Goal: Information Seeking & Learning: Learn about a topic

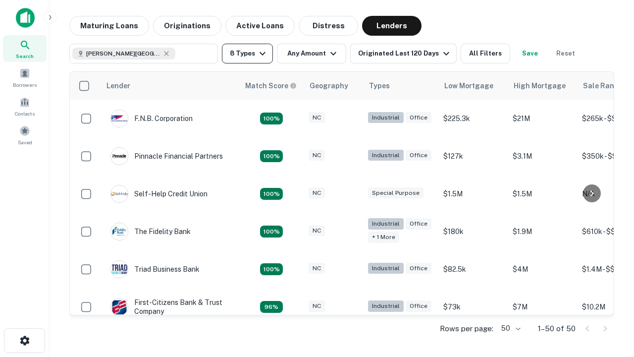
click at [247, 54] on button "8 Types" at bounding box center [247, 54] width 51 height 20
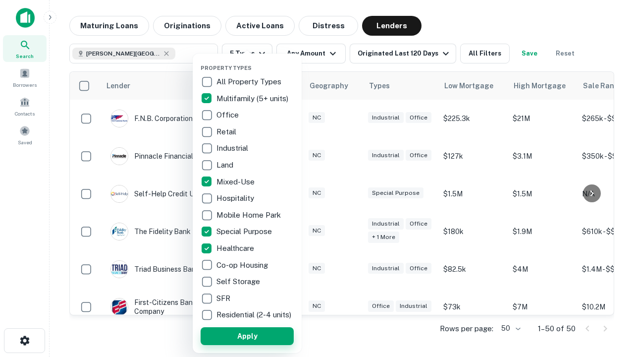
click at [247, 335] on button "Apply" at bounding box center [247, 336] width 93 height 18
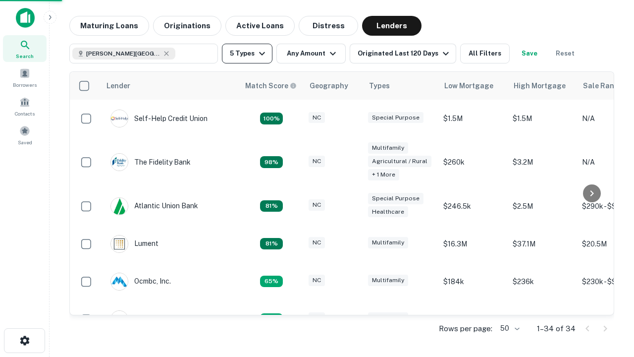
click at [247, 54] on button "5 Types" at bounding box center [247, 54] width 51 height 20
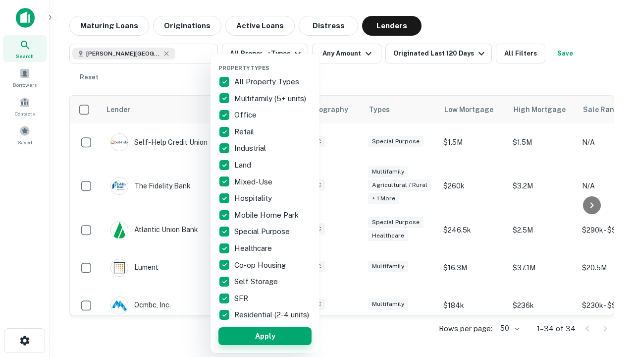
click at [265, 335] on button "Apply" at bounding box center [264, 336] width 93 height 18
